Goal: Information Seeking & Learning: Learn about a topic

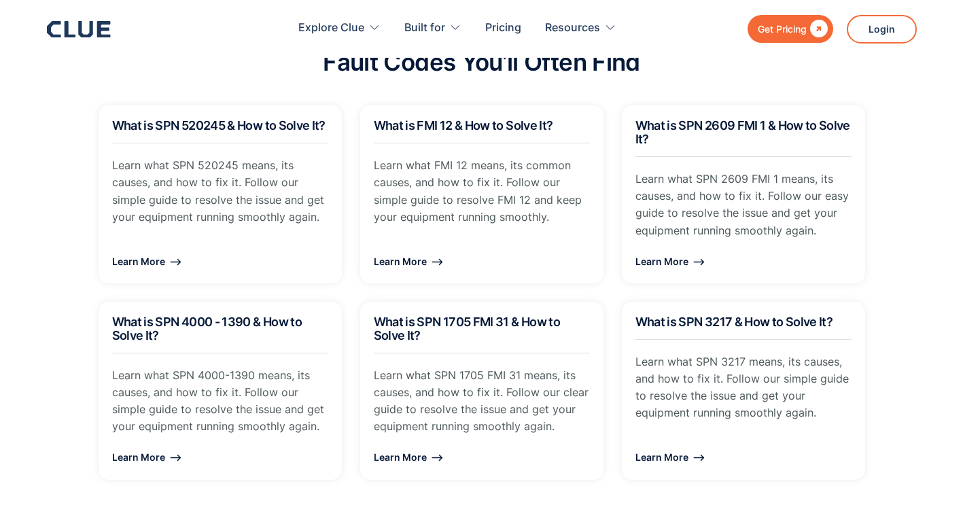
scroll to position [1009, 0]
click at [638, 449] on div "Learn More ⟶" at bounding box center [743, 455] width 216 height 17
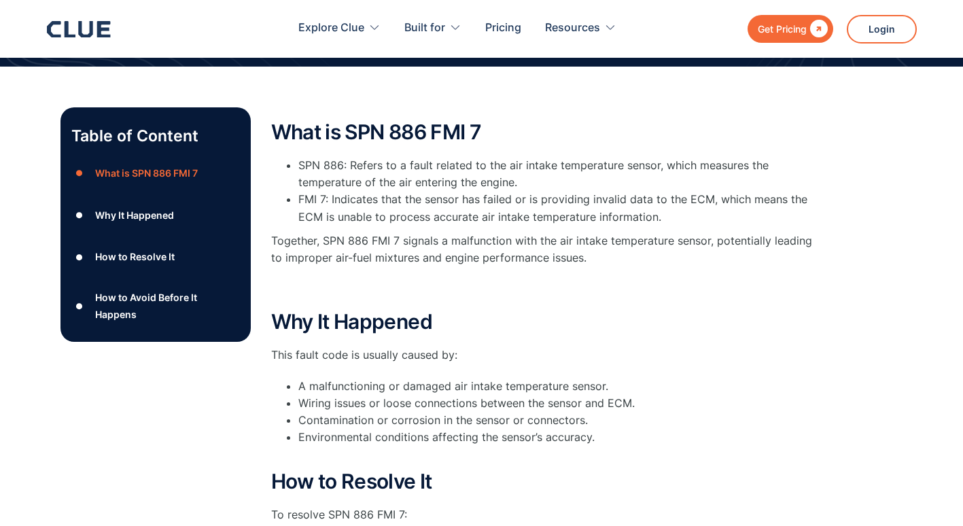
scroll to position [52, 0]
